Goal: Task Accomplishment & Management: Manage account settings

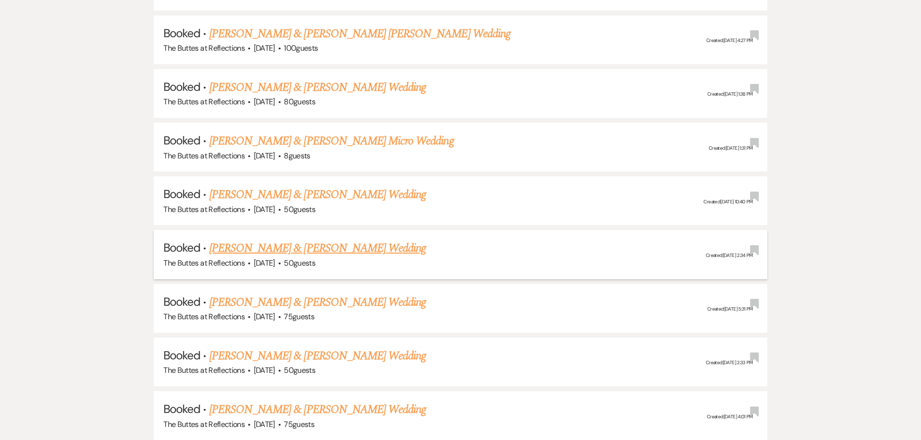
scroll to position [1305, 0]
click at [265, 248] on link "[PERSON_NAME] & [PERSON_NAME] Wedding" at bounding box center [317, 246] width 216 height 17
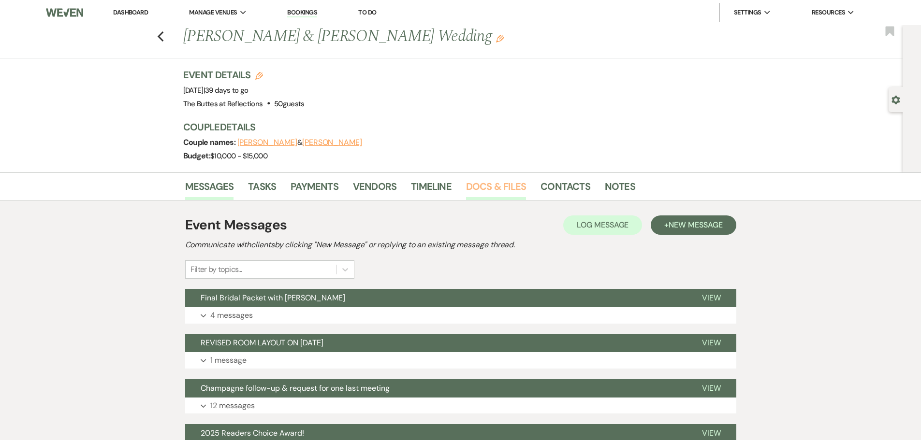
click at [487, 188] on link "Docs & Files" at bounding box center [496, 189] width 60 height 21
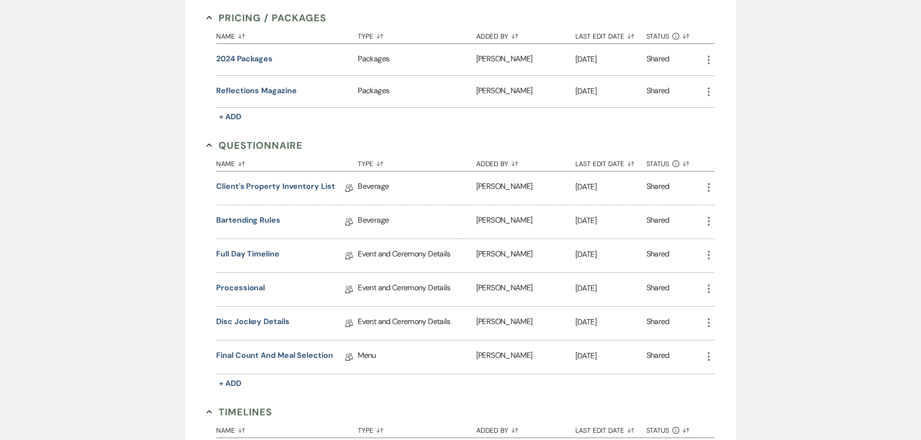
scroll to position [677, 0]
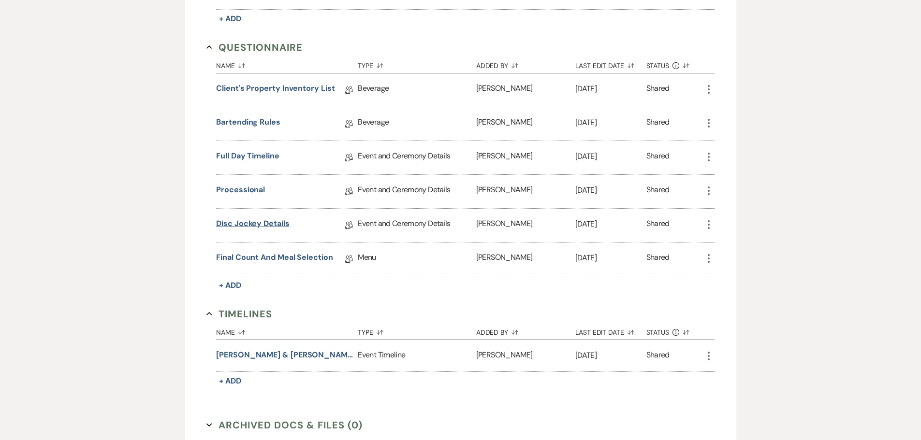
click at [237, 225] on link "Disc Jockey Details" at bounding box center [252, 225] width 73 height 15
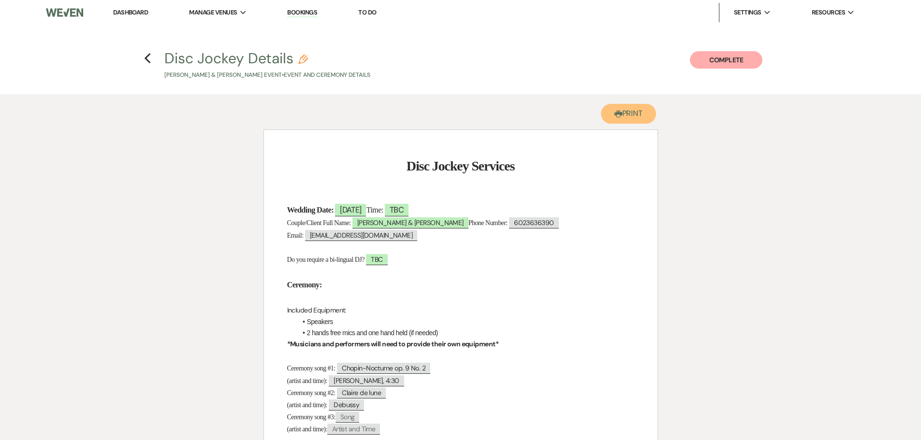
click at [632, 114] on button "Printer Print" at bounding box center [629, 114] width 56 height 20
click at [147, 59] on icon "Previous" at bounding box center [147, 59] width 7 height 12
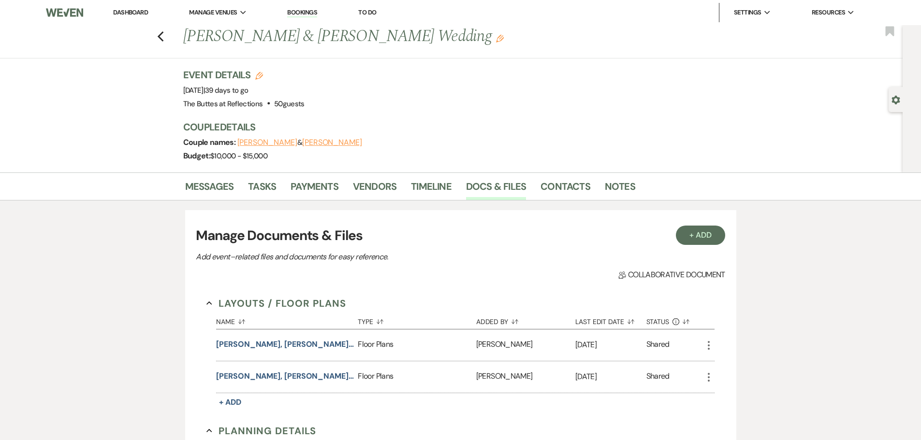
scroll to position [677, 0]
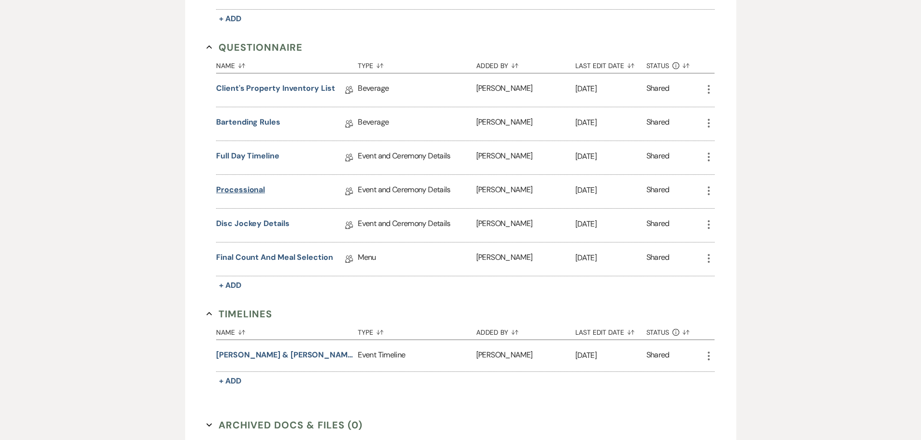
click at [231, 189] on link "Processional" at bounding box center [240, 191] width 49 height 15
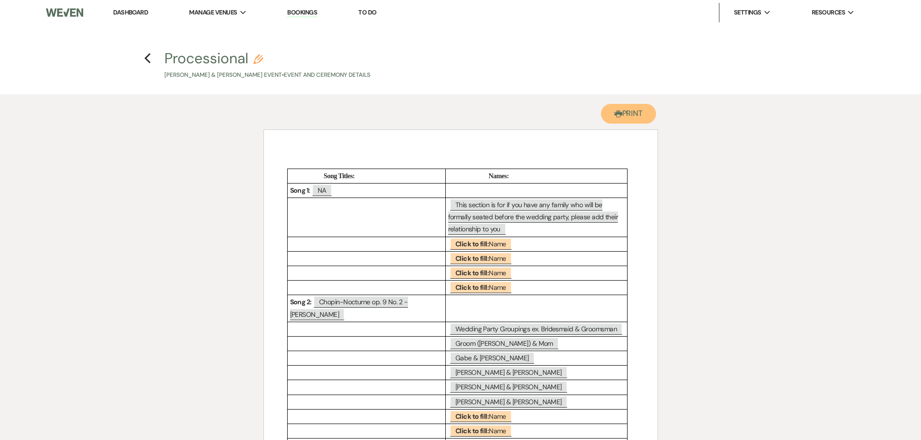
click at [642, 116] on button "Printer Print" at bounding box center [629, 114] width 56 height 20
click at [146, 57] on icon "Previous" at bounding box center [147, 59] width 7 height 12
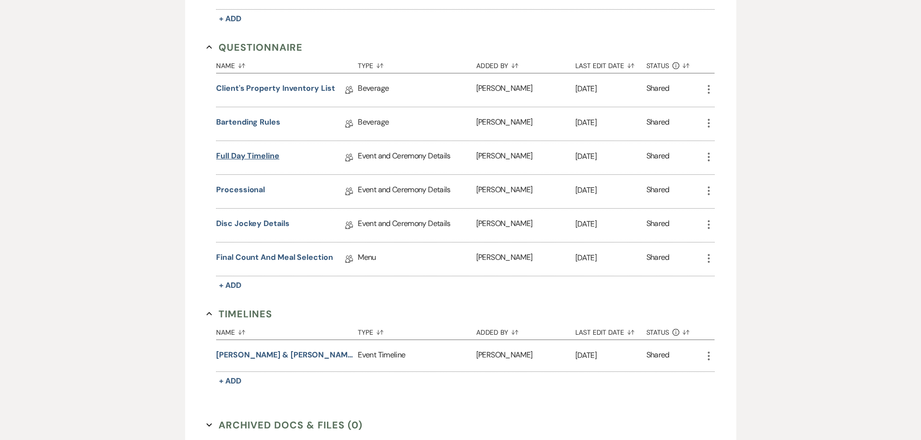
click at [235, 157] on link "Full Day Timeline" at bounding box center [247, 157] width 63 height 15
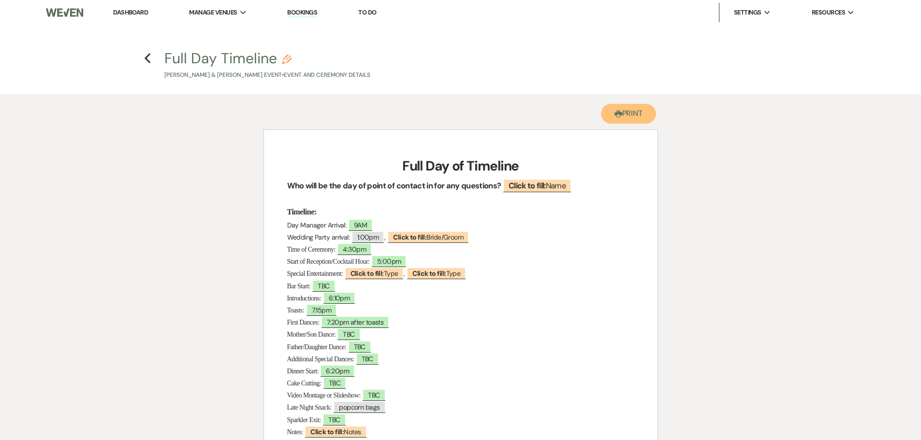
click at [642, 113] on button "Printer Print" at bounding box center [629, 114] width 56 height 20
click at [148, 59] on icon "Previous" at bounding box center [147, 59] width 7 height 12
